Goal: Information Seeking & Learning: Learn about a topic

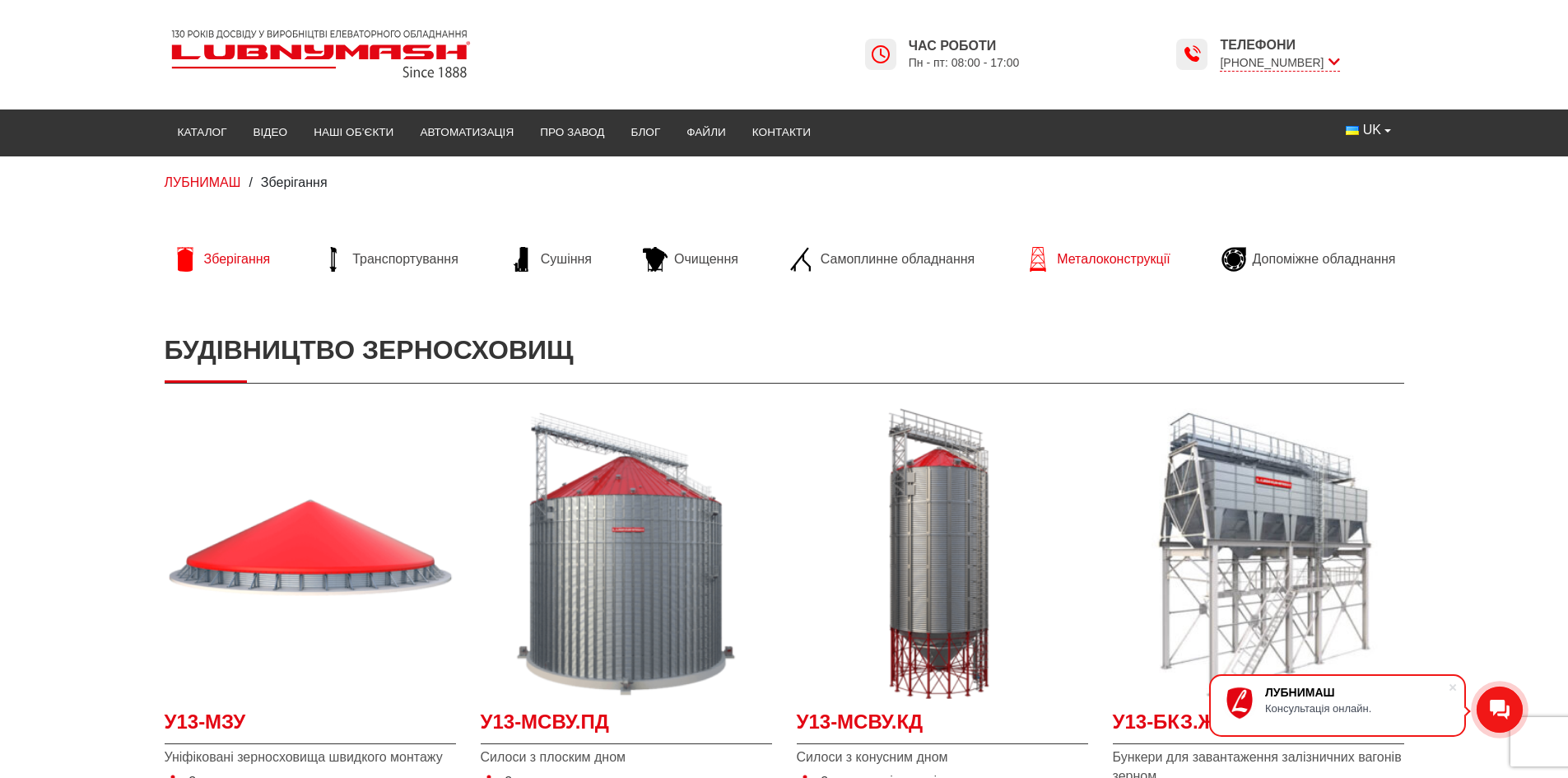
click at [1067, 254] on span "Металоконструкції" at bounding box center [1113, 259] width 113 height 18
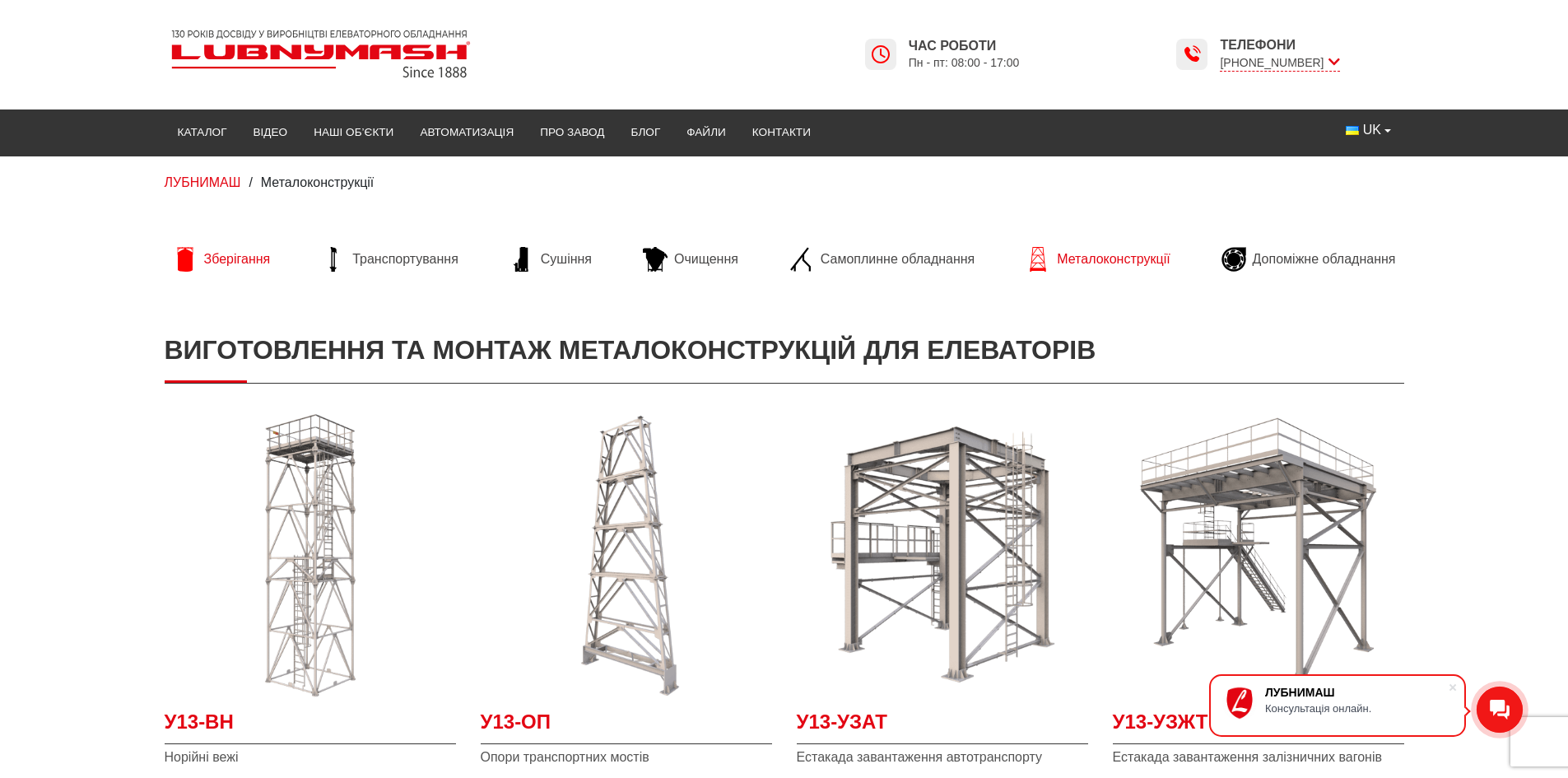
click at [220, 260] on span "Зберігання" at bounding box center [237, 259] width 67 height 18
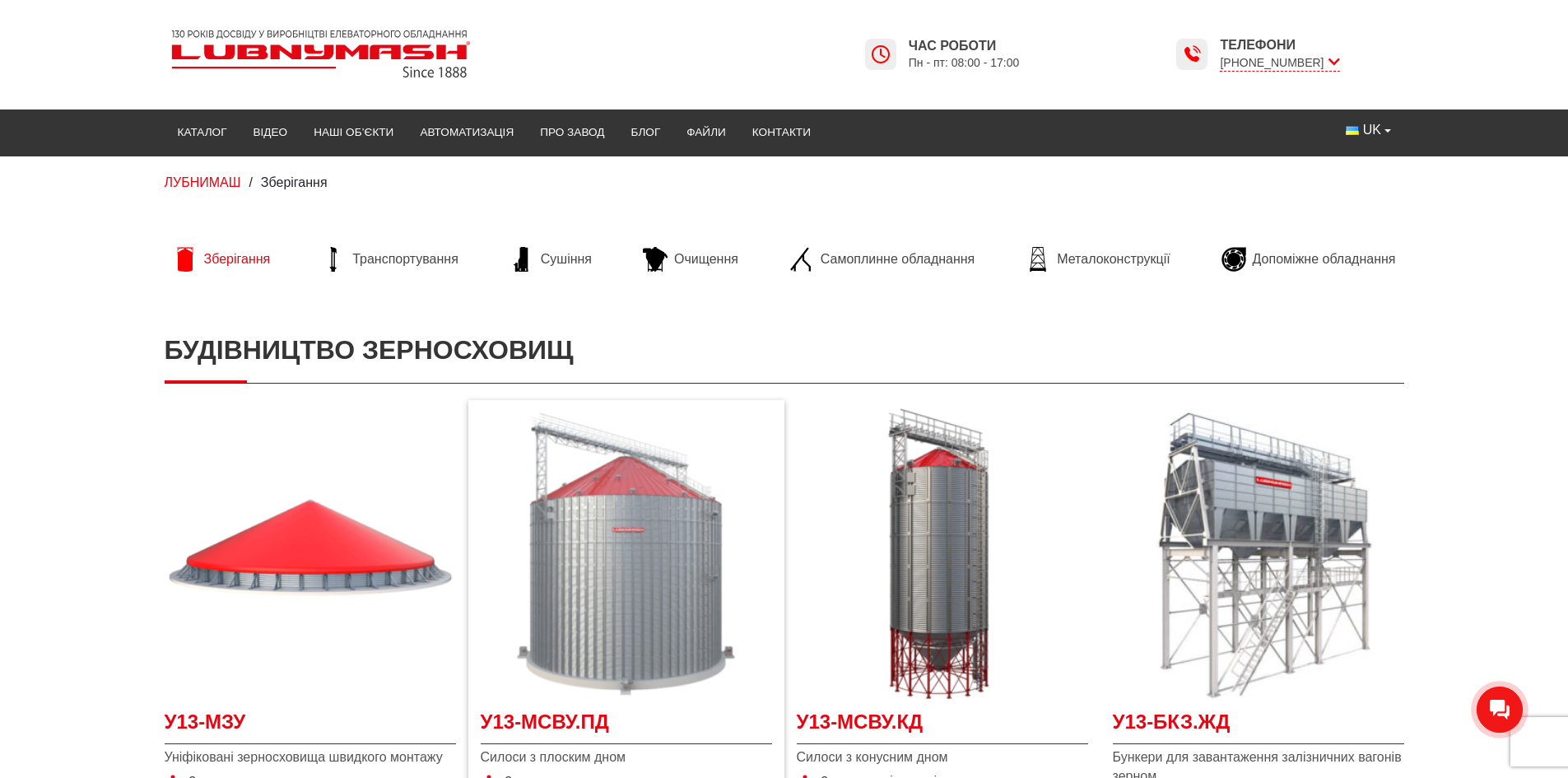
click at [684, 512] on img at bounding box center [626, 554] width 291 height 291
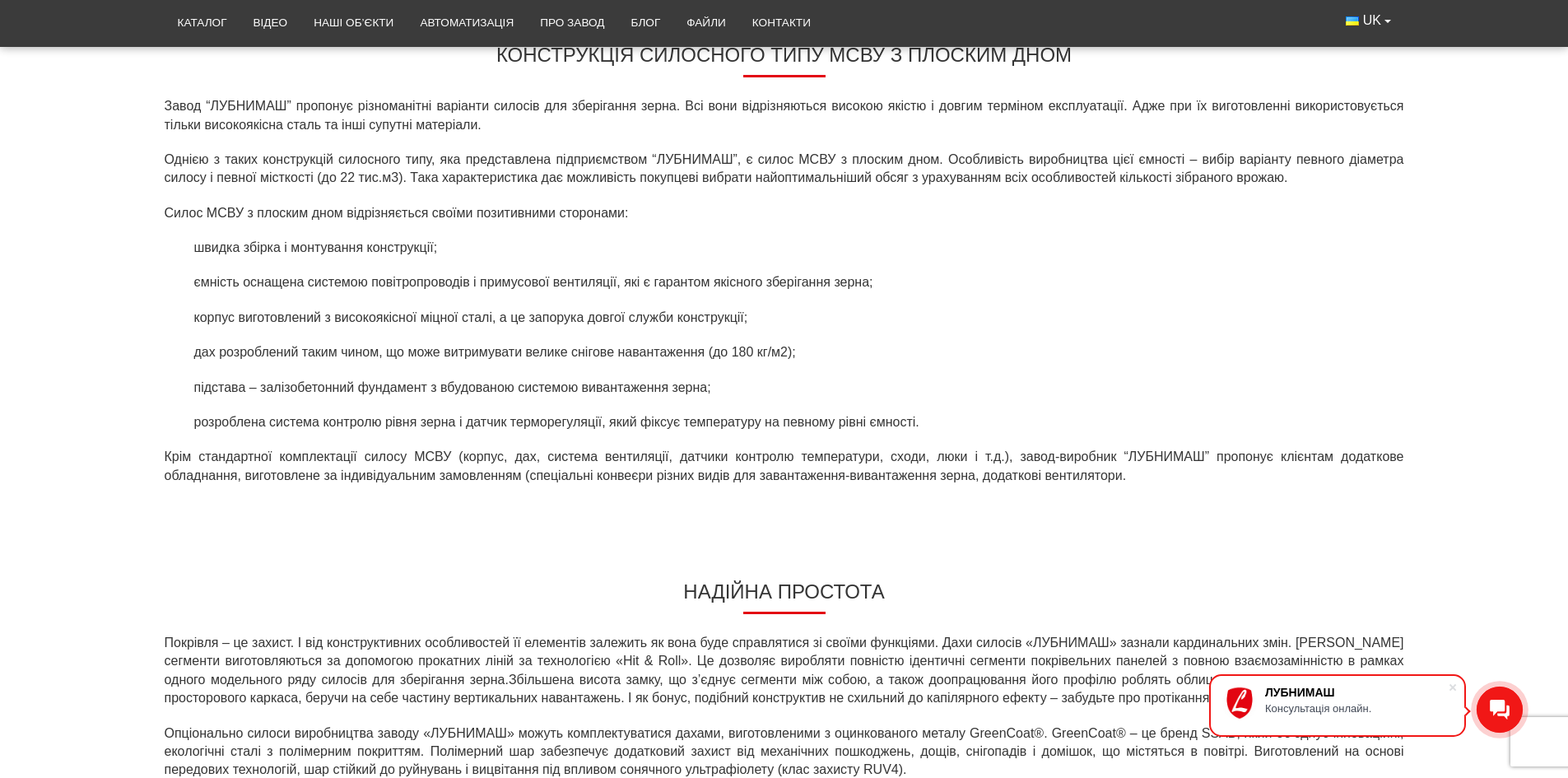
scroll to position [1591, 0]
